Goal: Find specific page/section

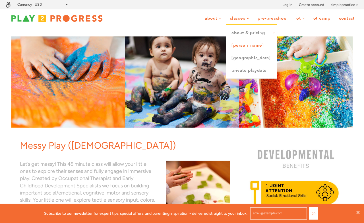
click at [232, 45] on link "[PERSON_NAME]" at bounding box center [251, 45] width 51 height 13
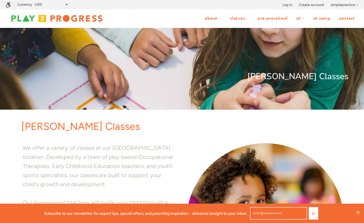
click at [211, 50] on div at bounding box center [182, 69] width 364 height 82
click at [344, 17] on link "Contact" at bounding box center [346, 18] width 23 height 11
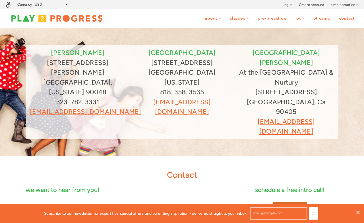
scroll to position [0, 0]
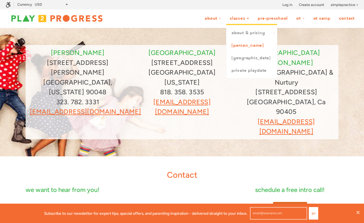
click at [238, 45] on link "[PERSON_NAME]" at bounding box center [251, 45] width 51 height 13
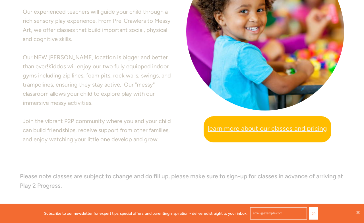
scroll to position [195, 0]
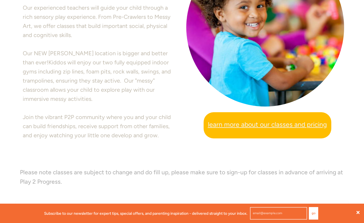
click at [359, 211] on icon at bounding box center [358, 211] width 3 height 3
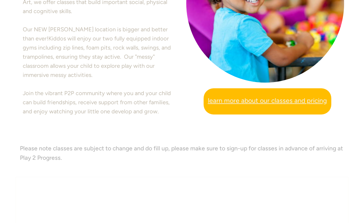
scroll to position [156, 0]
